Goal: Task Accomplishment & Management: Use online tool/utility

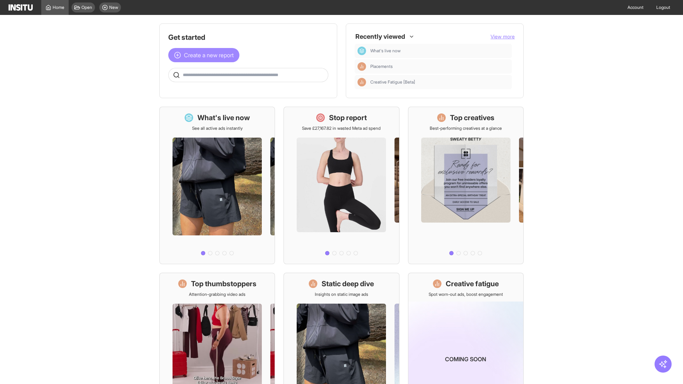
click at [206, 55] on span "Create a new report" at bounding box center [209, 55] width 50 height 9
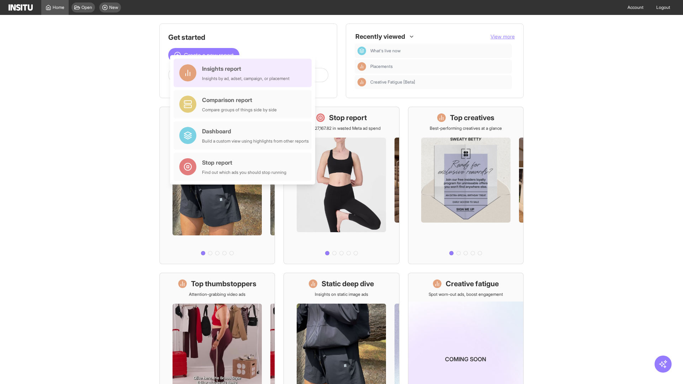
click at [245, 73] on div "Insights report Insights by ad, adset, campaign, or placement" at bounding box center [246, 72] width 88 height 17
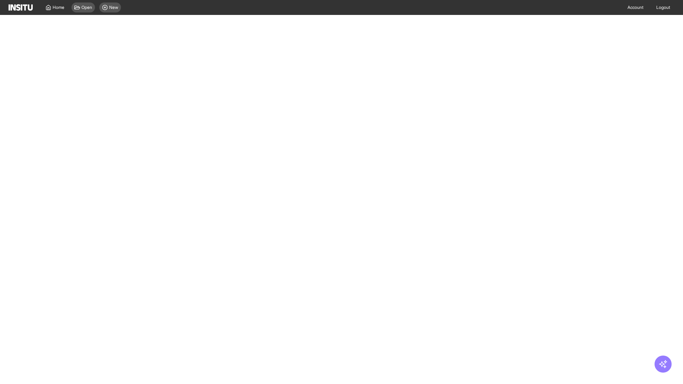
select select "**"
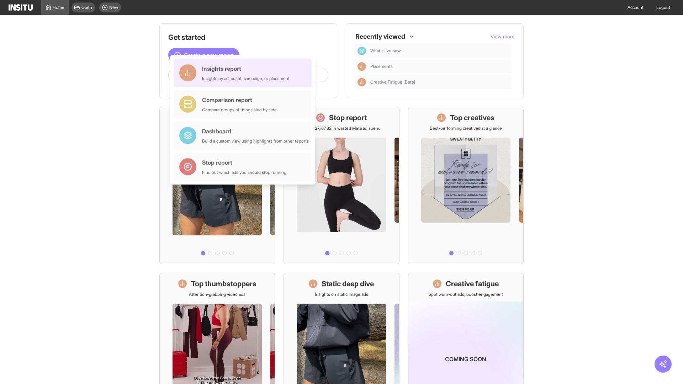
click at [245, 73] on div "Insights report Insights by ad, adset, campaign, or placement" at bounding box center [246, 72] width 88 height 17
